Goal: Find specific page/section: Find specific page/section

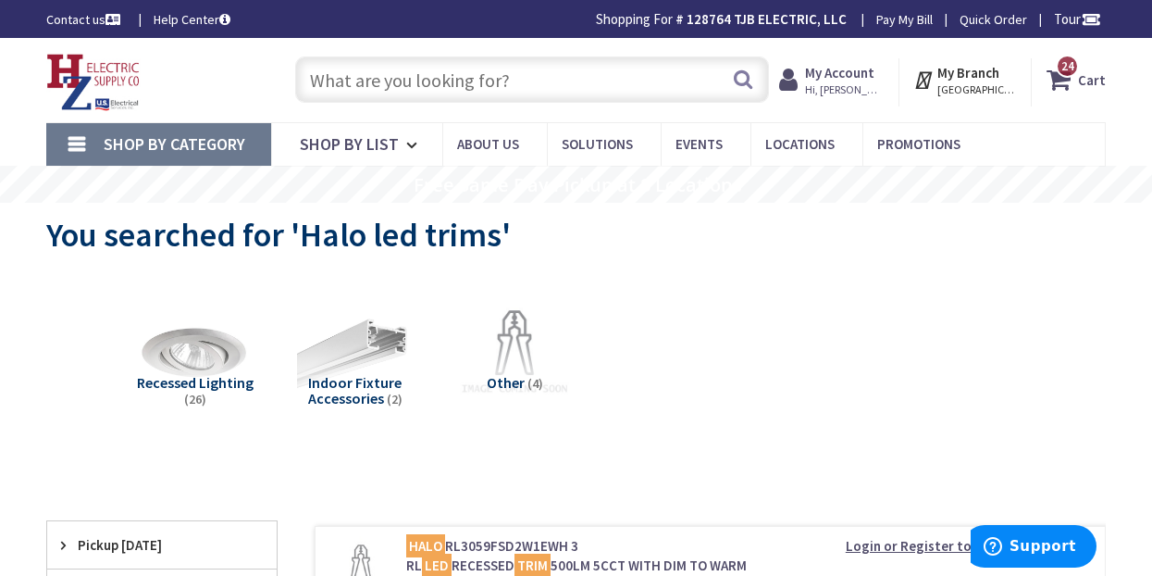
click at [546, 81] on input "text" at bounding box center [532, 79] width 474 height 46
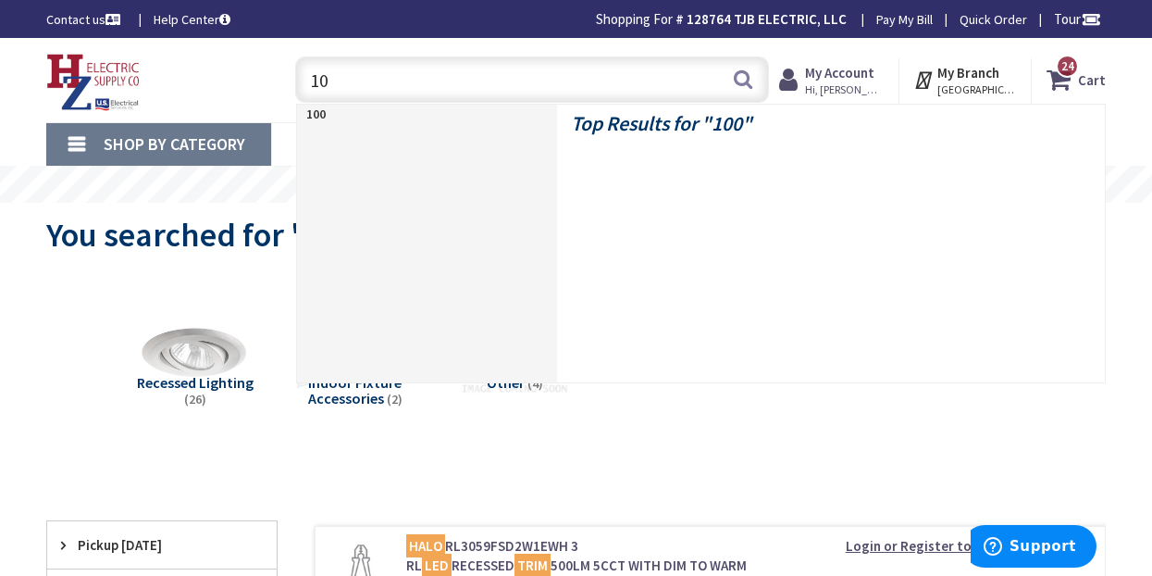
type input "1"
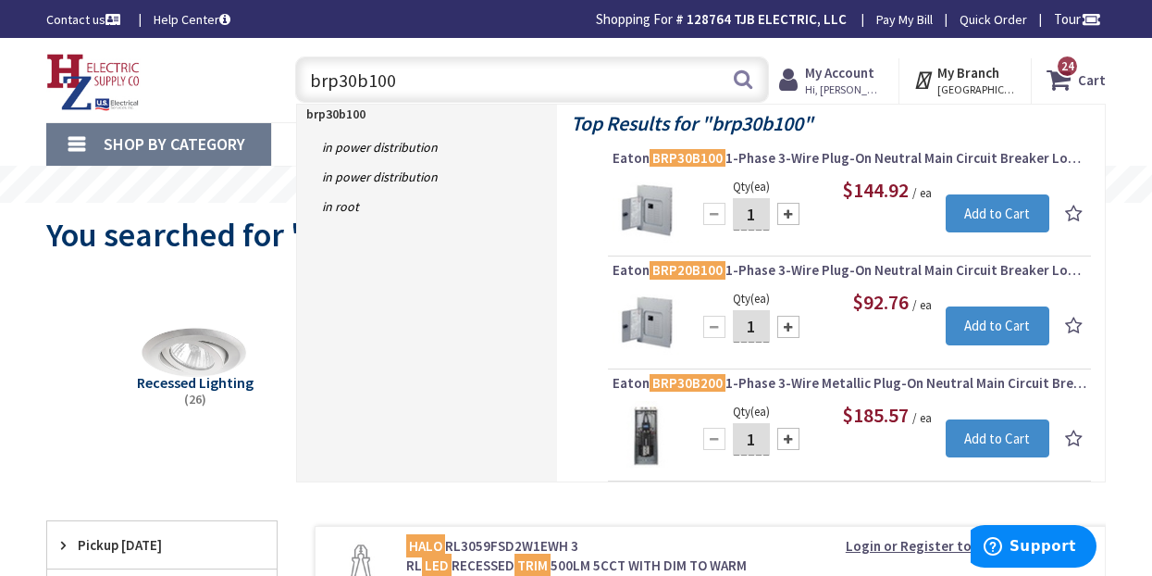
drag, startPoint x: 425, startPoint y: 65, endPoint x: 353, endPoint y: 74, distance: 72.8
click at [353, 74] on input "brp30b100" at bounding box center [532, 79] width 474 height 46
drag, startPoint x: 408, startPoint y: 74, endPoint x: 340, endPoint y: 74, distance: 68.5
click at [340, 74] on input "brp30b100" at bounding box center [532, 79] width 474 height 46
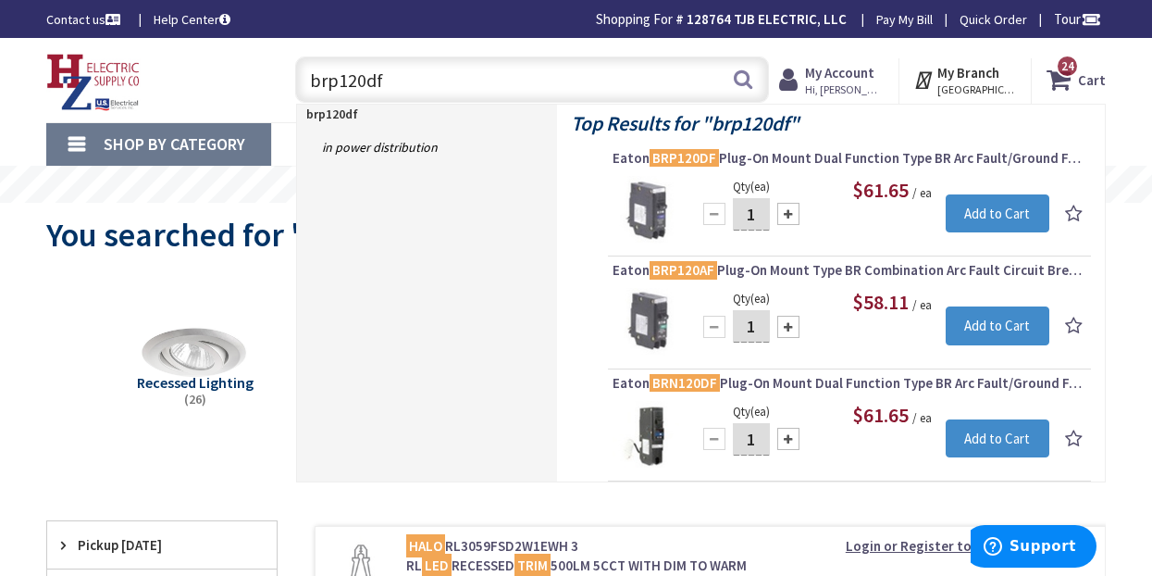
drag, startPoint x: 438, startPoint y: 70, endPoint x: 304, endPoint y: 58, distance: 134.7
click at [304, 58] on input "brp120df" at bounding box center [532, 79] width 474 height 46
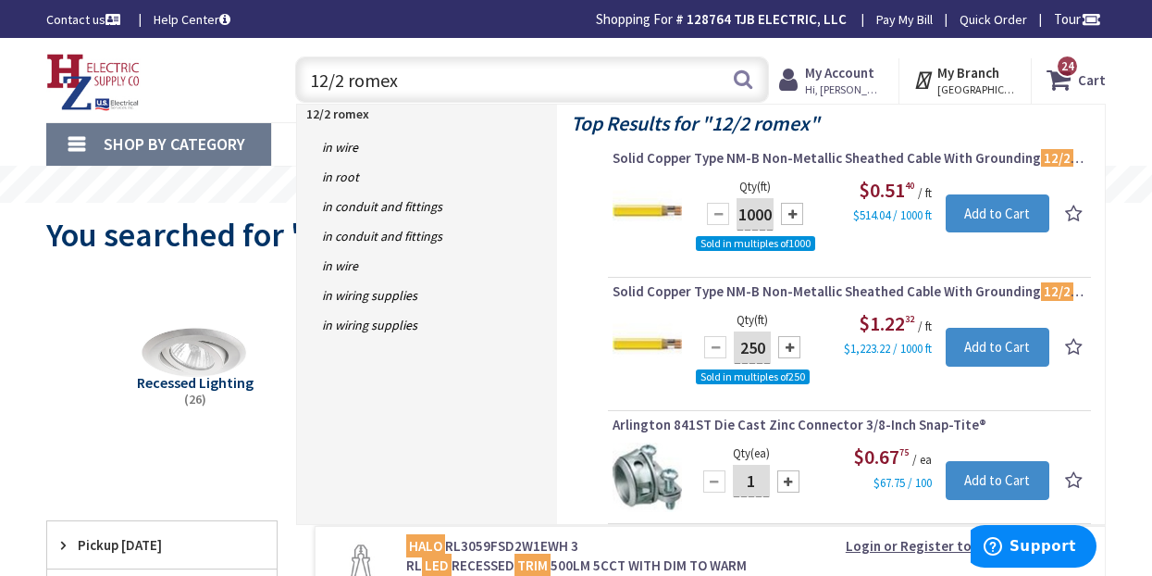
drag, startPoint x: 467, startPoint y: 82, endPoint x: 289, endPoint y: 56, distance: 180.5
click at [289, 56] on div "12/2 romex 12/2 romex Search" at bounding box center [527, 78] width 483 height 59
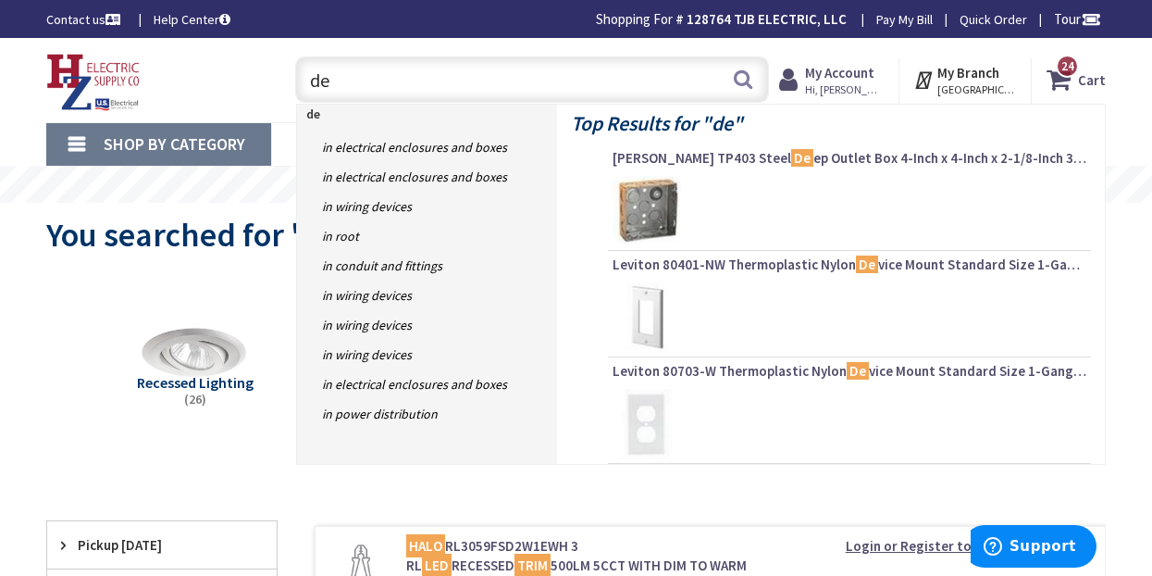
type input "d"
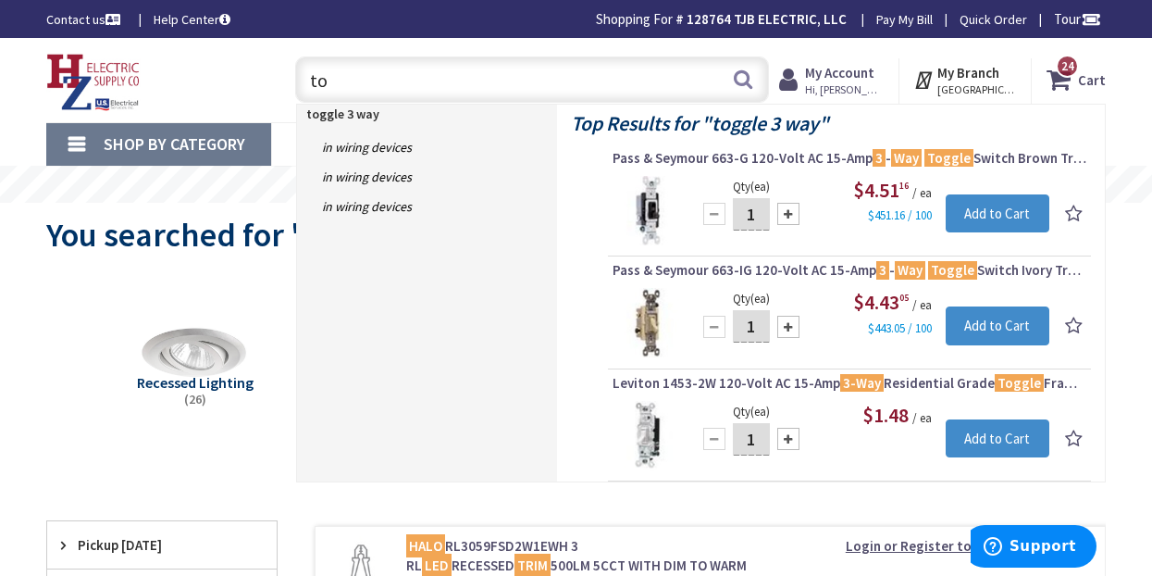
type input "t"
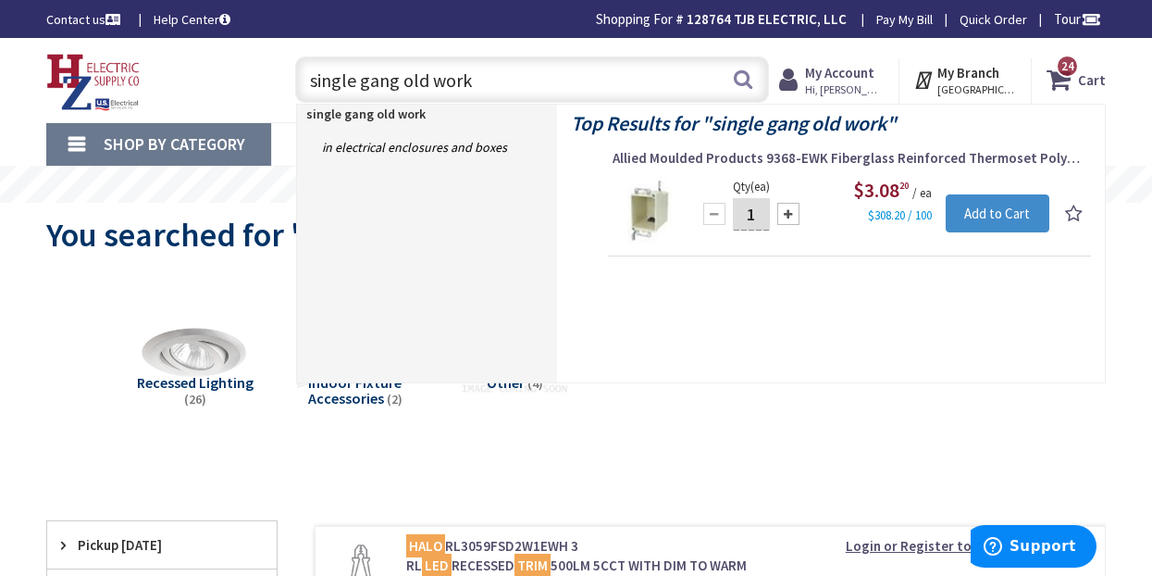
click at [583, 75] on input "single gang old work" at bounding box center [532, 79] width 474 height 46
drag, startPoint x: 539, startPoint y: 91, endPoint x: 298, endPoint y: 74, distance: 241.2
click at [298, 74] on input "single gang old work" at bounding box center [532, 79] width 474 height 46
drag, startPoint x: 521, startPoint y: 85, endPoint x: 304, endPoint y: 81, distance: 217.5
click at [304, 81] on input "single gang old work" at bounding box center [532, 79] width 474 height 46
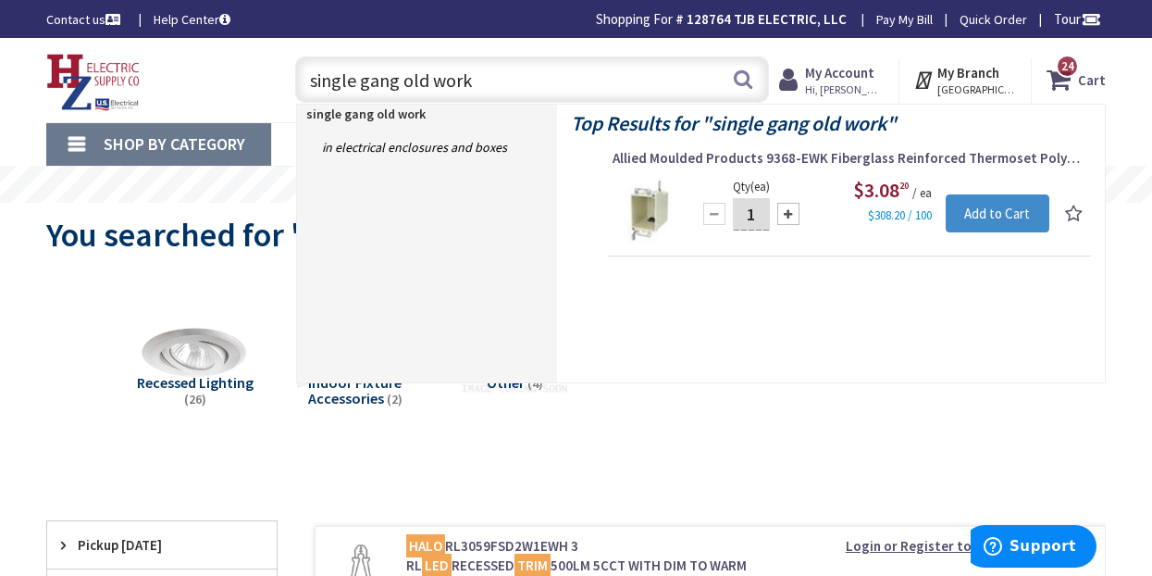
click at [491, 83] on input "single gang old work" at bounding box center [532, 79] width 474 height 46
type input "single gang old wor"
click at [551, 45] on div "Skip to Content Toggle Nav single gang old wor single gang old wor Search 24 24…" at bounding box center [576, 80] width 1152 height 84
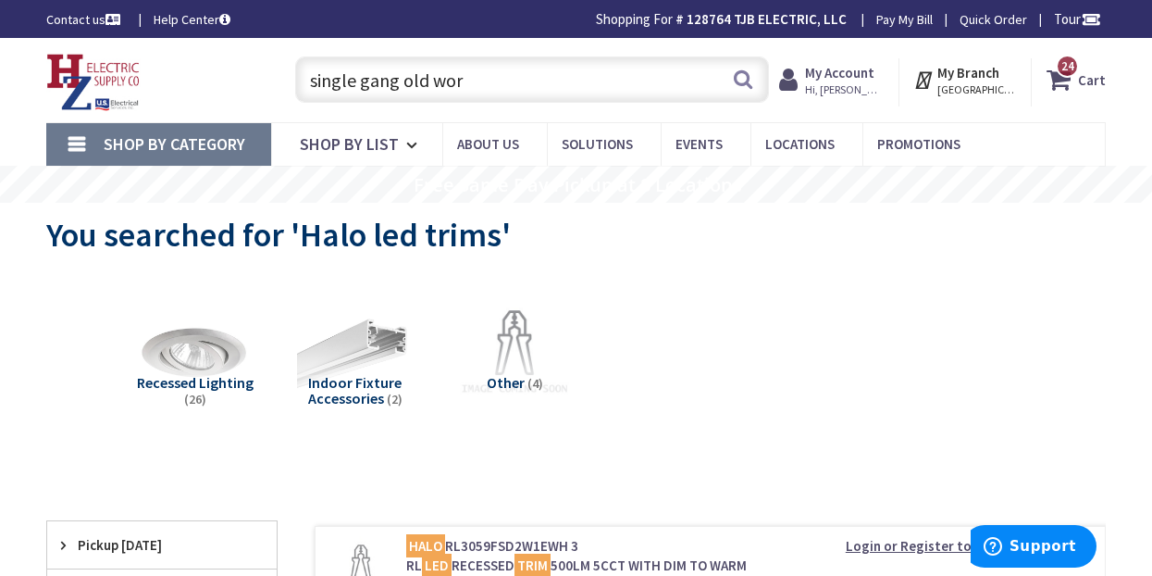
click at [206, 84] on div "Toggle Nav" at bounding box center [152, 80] width 240 height 62
